Goal: Transaction & Acquisition: Purchase product/service

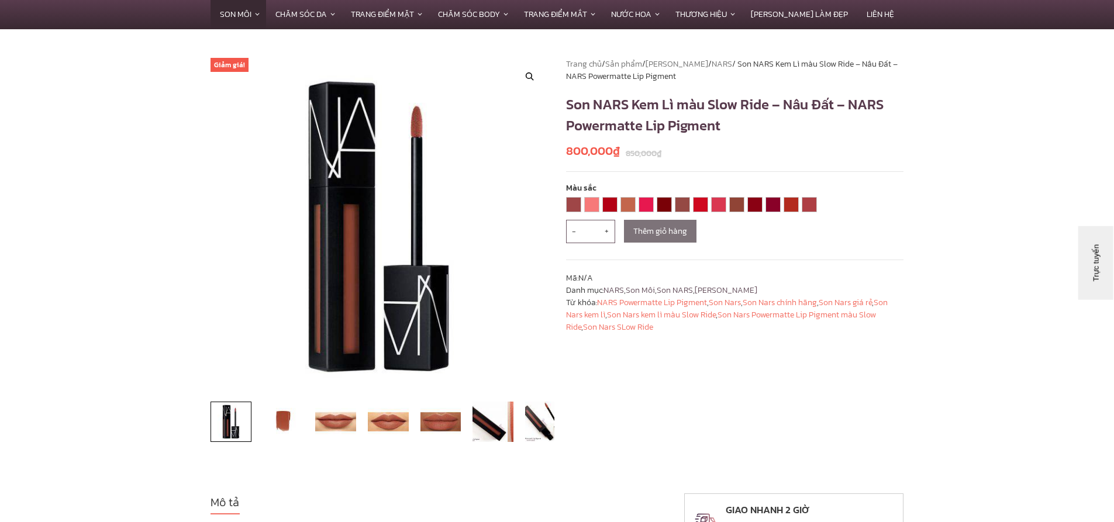
scroll to position [58, 0]
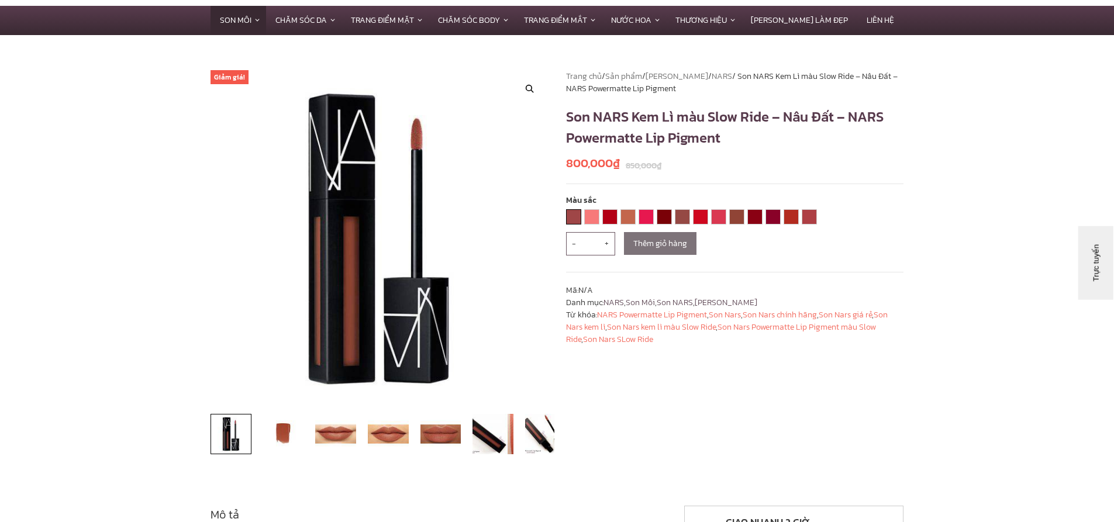
click at [578, 215] on link "[DEMOGRAPHIC_DATA] WOMAN" at bounding box center [574, 217] width 14 height 14
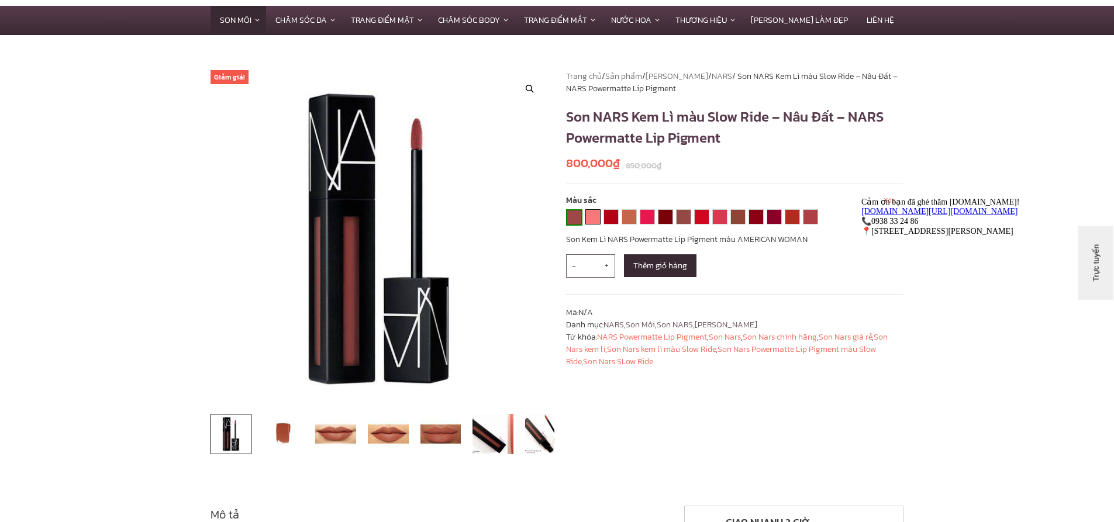
click at [593, 219] on link "CALL ME" at bounding box center [593, 217] width 14 height 14
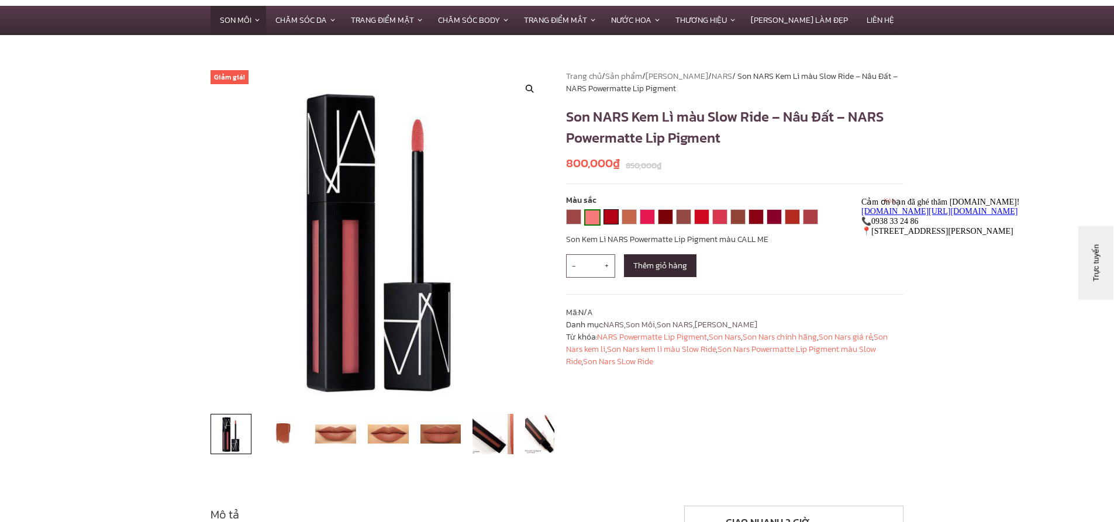
click at [608, 218] on link "DON'T STOP" at bounding box center [611, 217] width 14 height 14
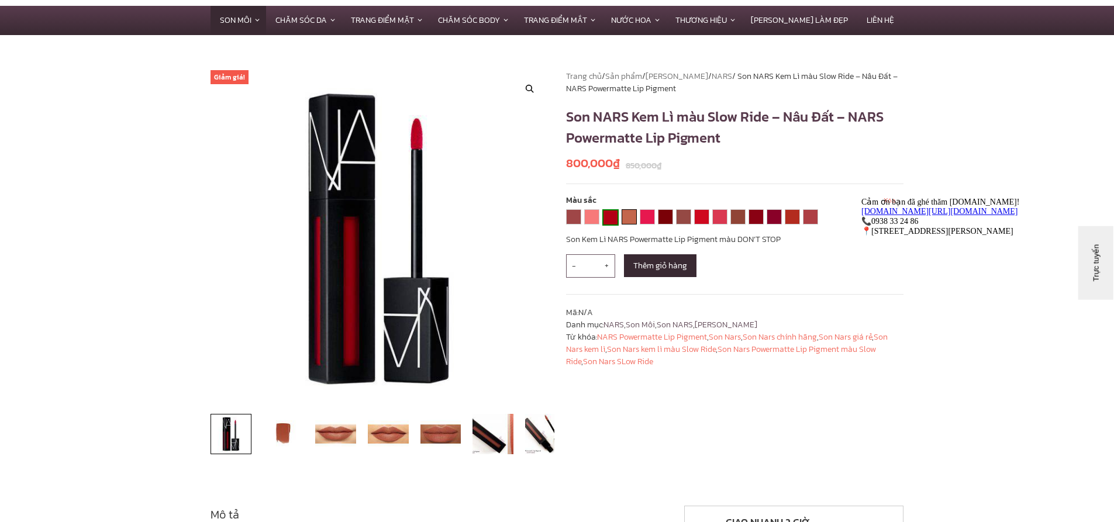
click at [622, 220] on link "GET IT ON" at bounding box center [629, 217] width 14 height 14
click at [645, 217] on link "GET UP STAND UP" at bounding box center [647, 217] width 14 height 14
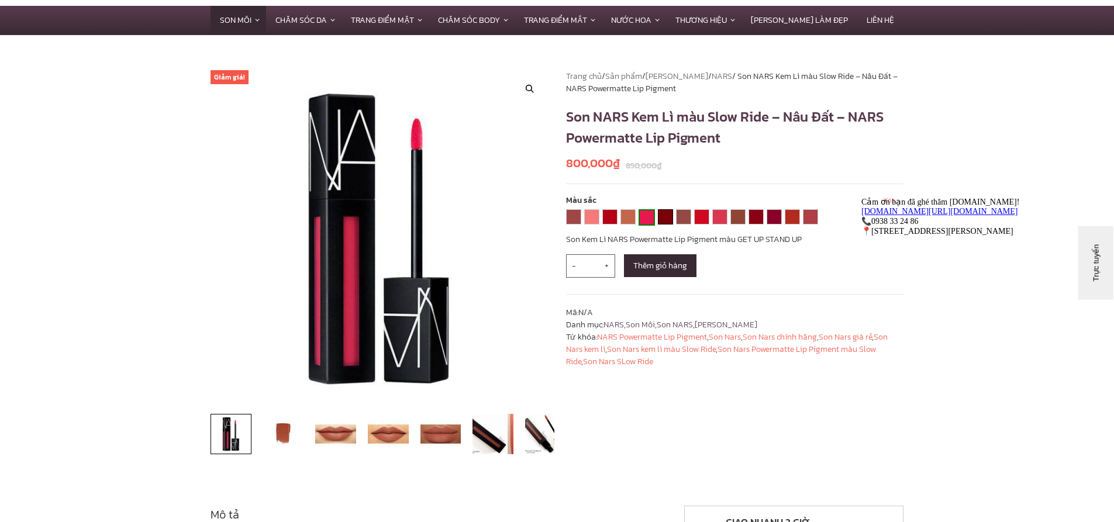
click at [666, 218] on link "JUST PUSH PLAY" at bounding box center [666, 217] width 14 height 14
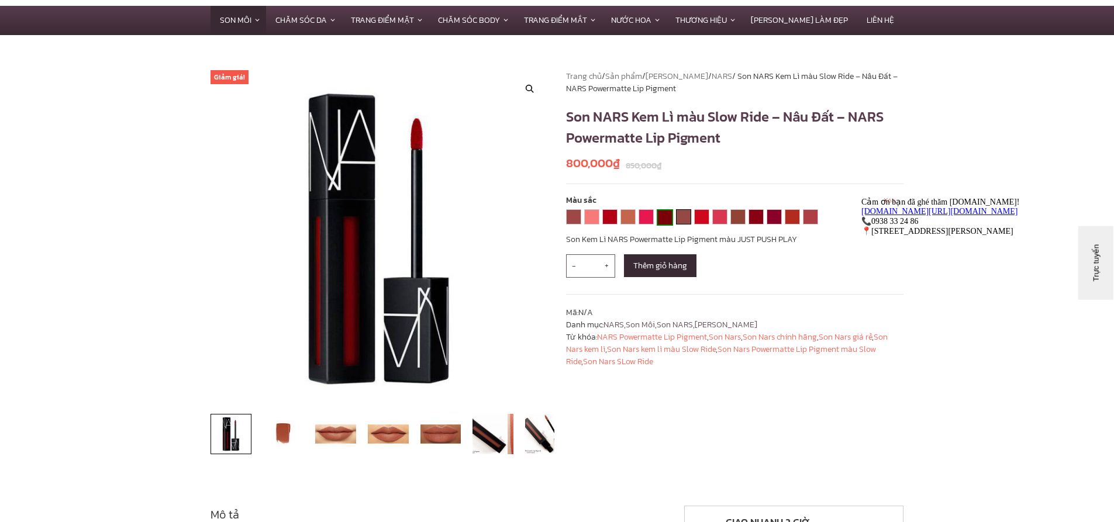
click at [685, 220] on link "JUST WHAT I NEEDED" at bounding box center [684, 217] width 14 height 14
click at [709, 221] on div "**********" at bounding box center [693, 218] width 255 height 19
click at [814, 223] on link "WALK THIS WAY" at bounding box center [811, 217] width 14 height 14
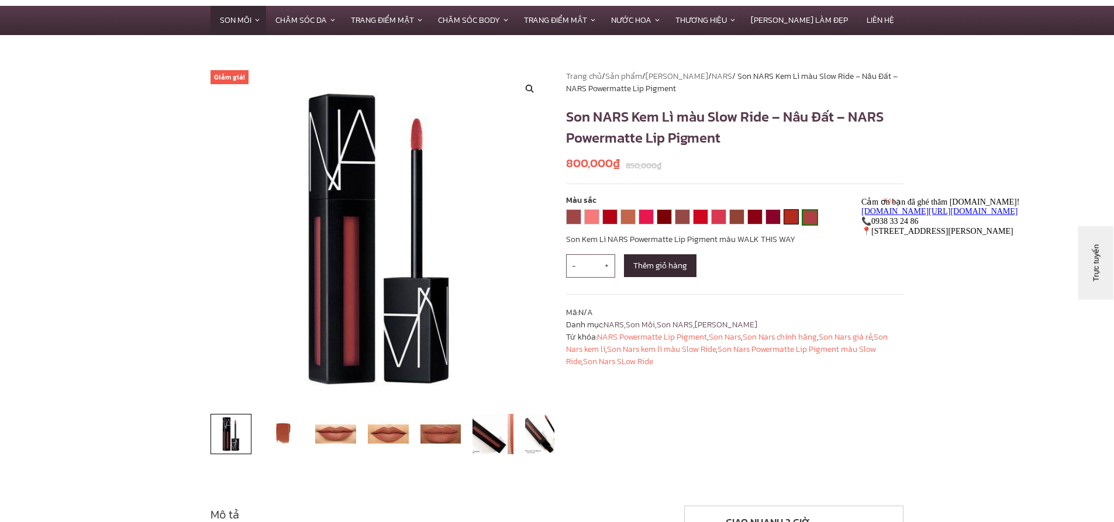
click at [791, 220] on link "VAIN" at bounding box center [791, 217] width 14 height 14
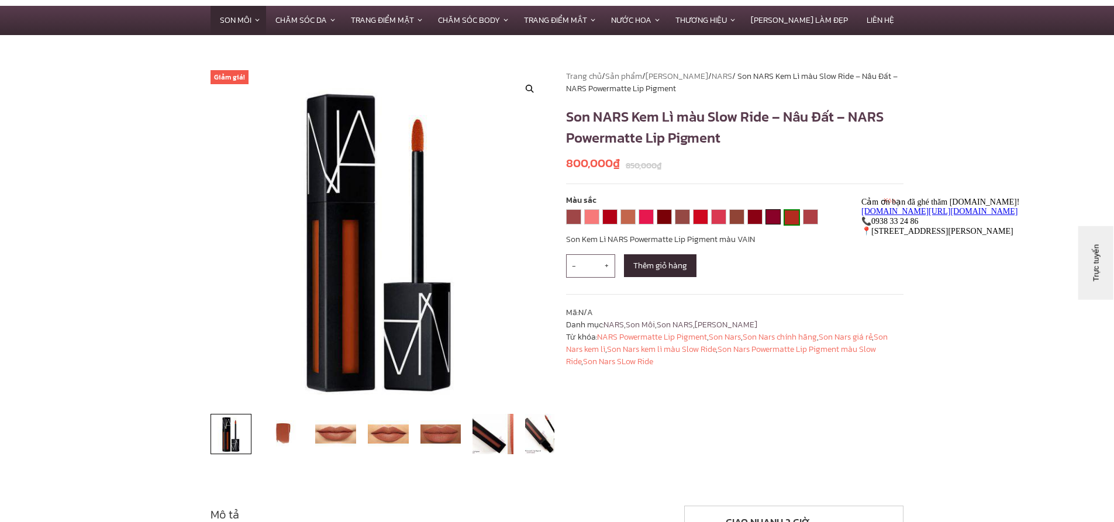
click at [771, 223] on link "UNDER MY THUMB" at bounding box center [773, 217] width 14 height 14
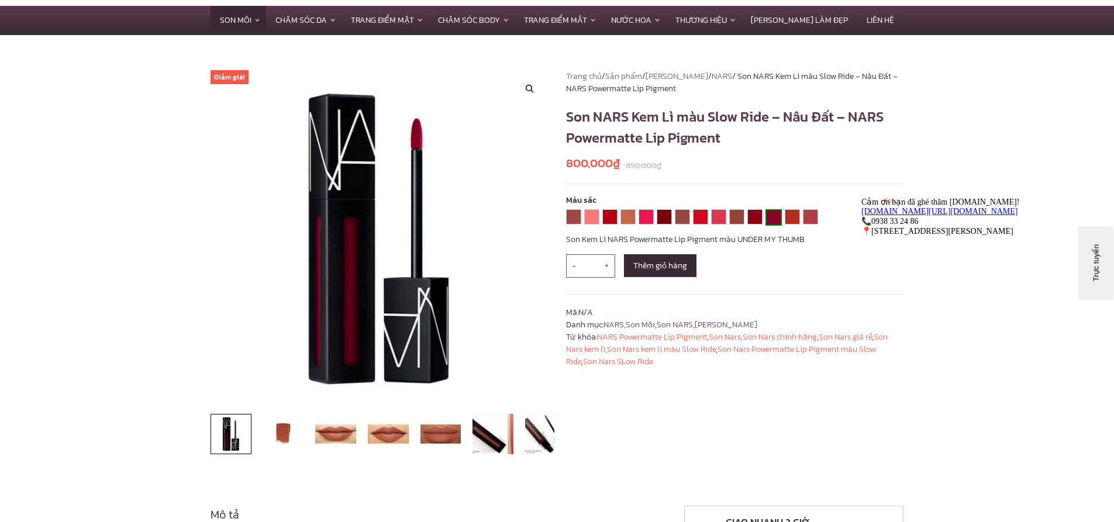
click at [746, 222] on div "**********" at bounding box center [693, 218] width 255 height 19
click at [742, 222] on link "SLOW RIDE" at bounding box center [737, 217] width 14 height 14
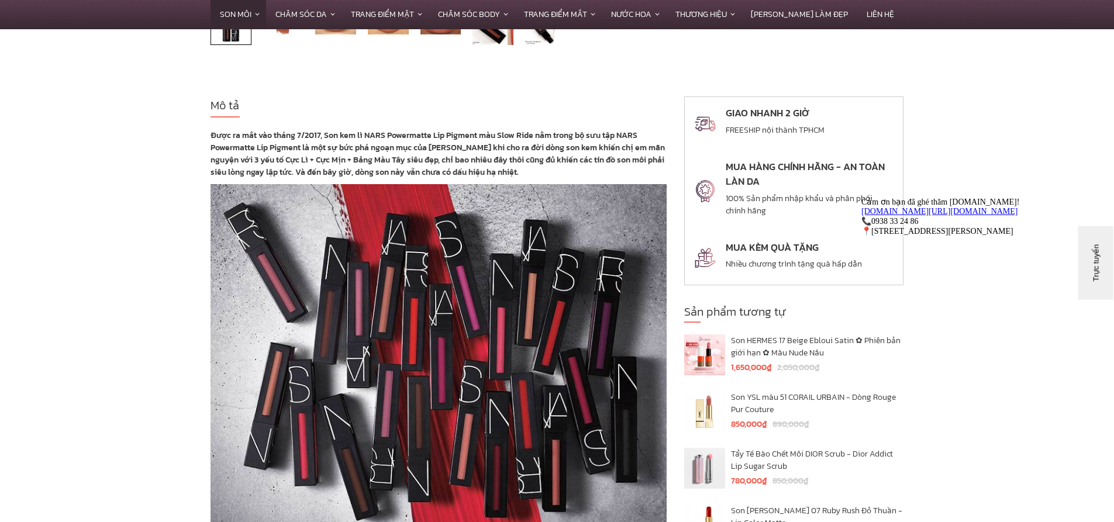
scroll to position [643, 0]
